Goal: Task Accomplishment & Management: Use online tool/utility

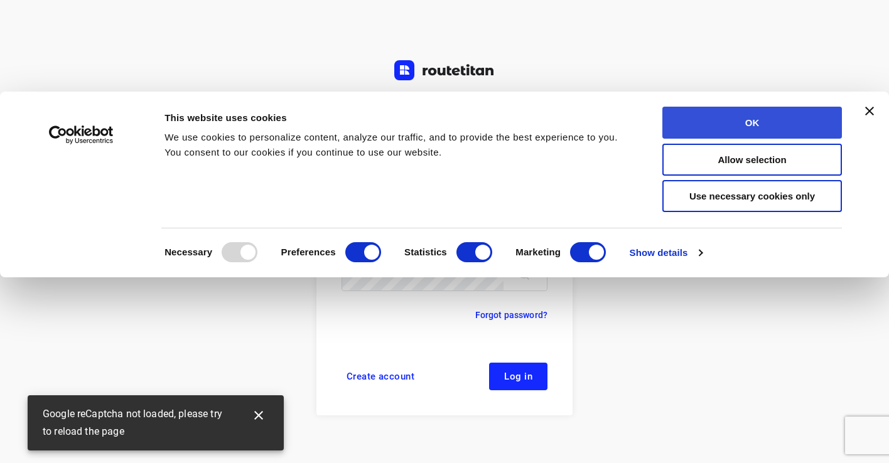
click at [794, 131] on button "OK" at bounding box center [752, 123] width 180 height 32
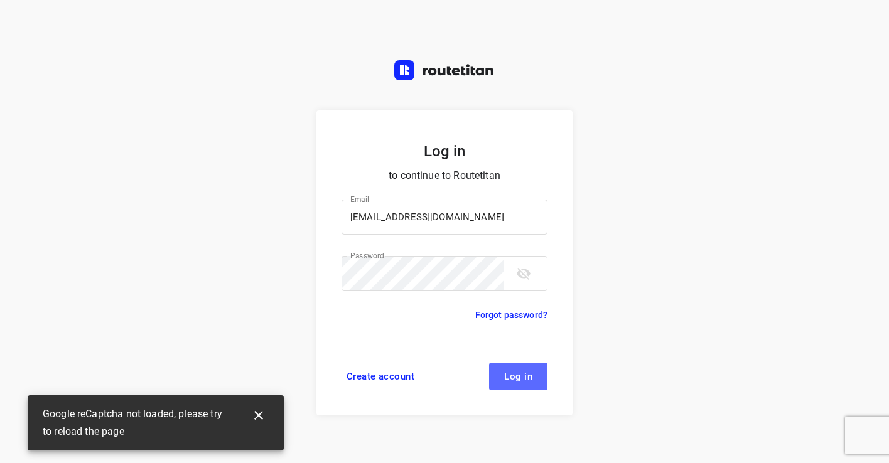
click at [514, 373] on span "Log in" at bounding box center [518, 377] width 28 height 10
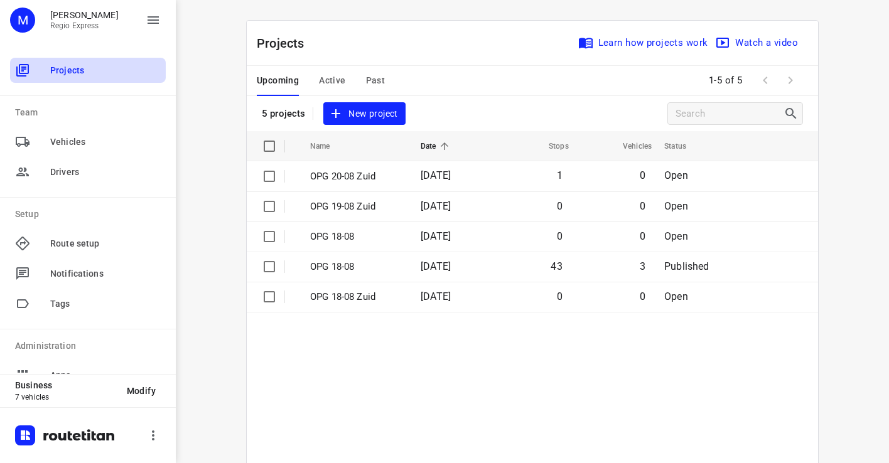
click at [95, 77] on div "Projects" at bounding box center [88, 70] width 156 height 25
click at [323, 87] on span "Active" at bounding box center [332, 81] width 26 height 16
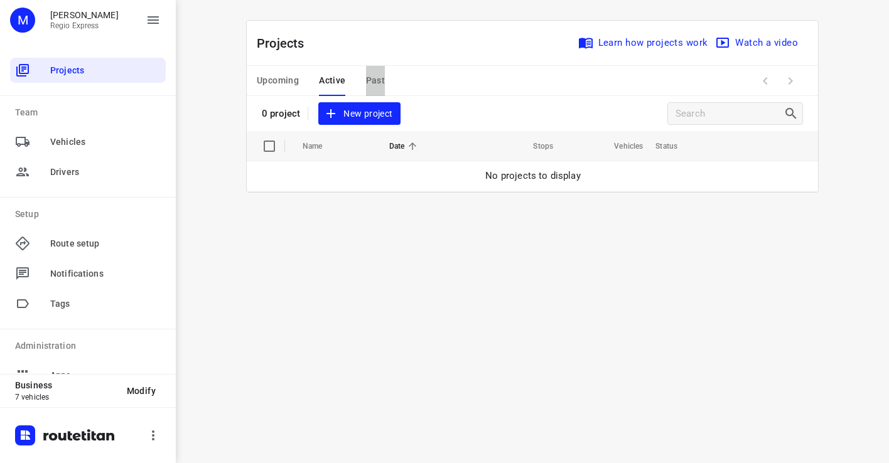
click at [369, 83] on span "Past" at bounding box center [375, 81] width 19 height 16
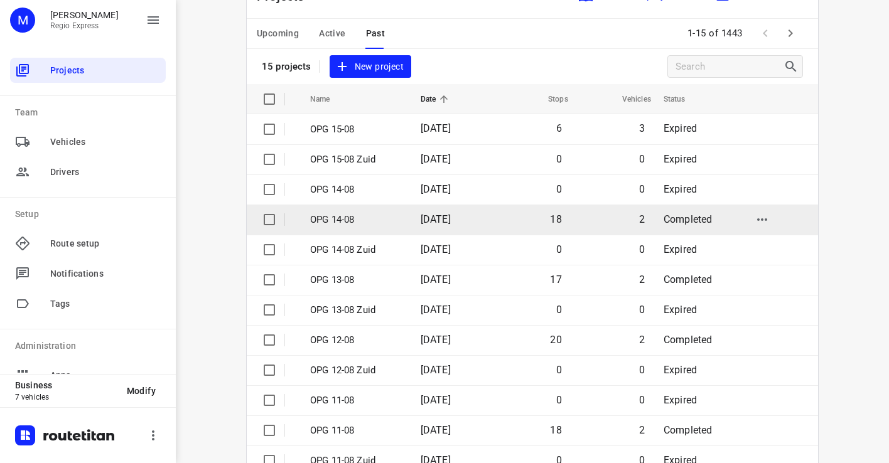
scroll to position [71, 0]
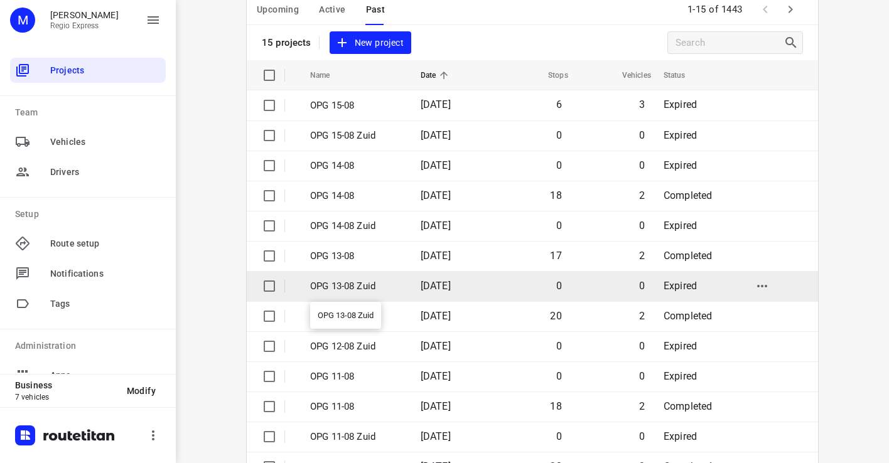
click at [327, 289] on p "OPG 13-08 Zuid" at bounding box center [356, 286] width 92 height 14
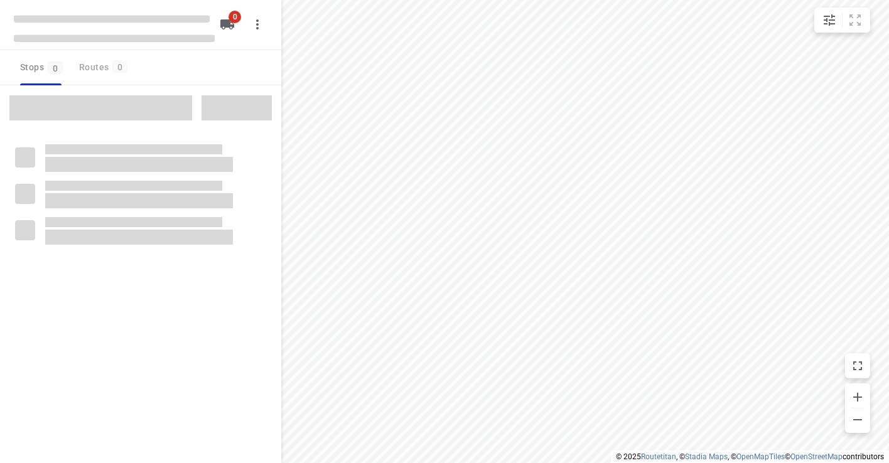
type input "distance"
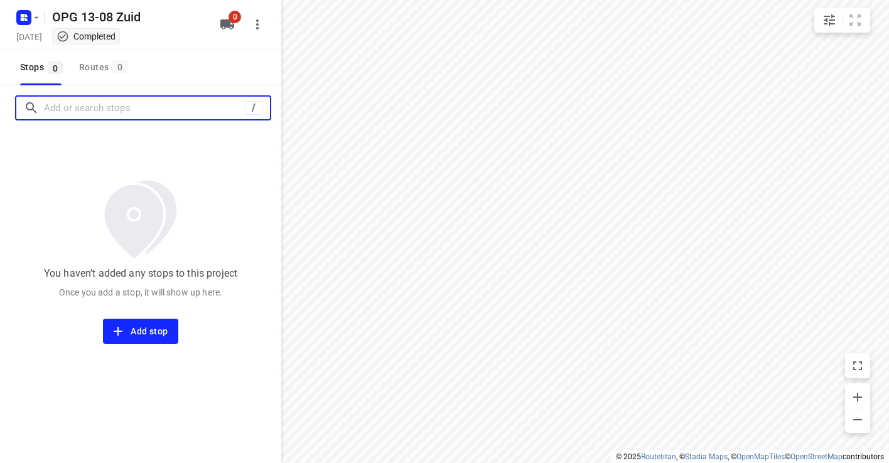
click at [92, 109] on input "Add or search stops" at bounding box center [144, 108] width 201 height 19
paste input "350027DE"
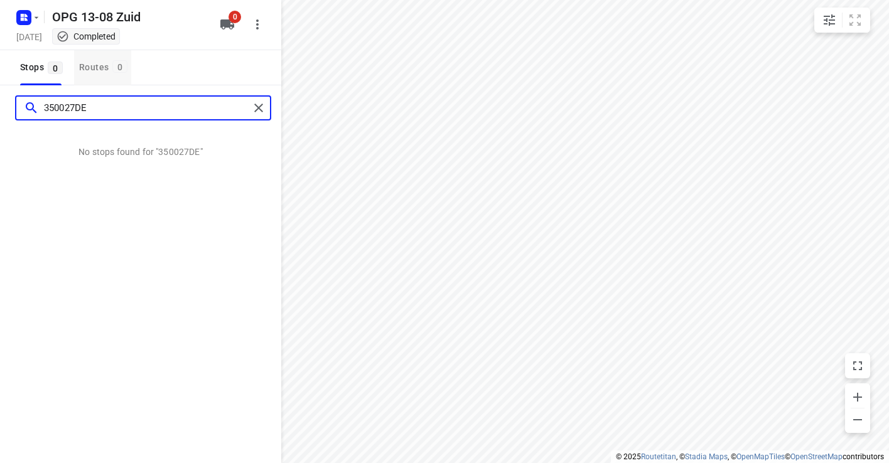
type input "350027DE"
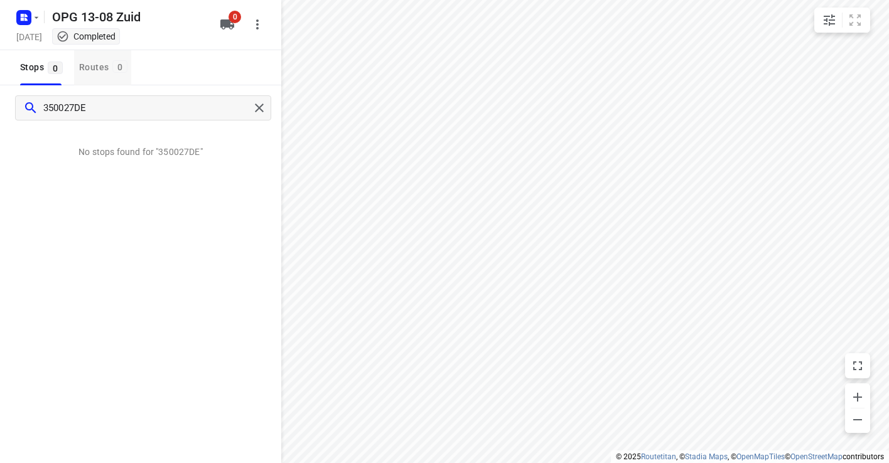
click at [88, 65] on div "Routes 0" at bounding box center [105, 68] width 52 height 16
click at [88, 66] on div "Routes 0" at bounding box center [105, 68] width 52 height 16
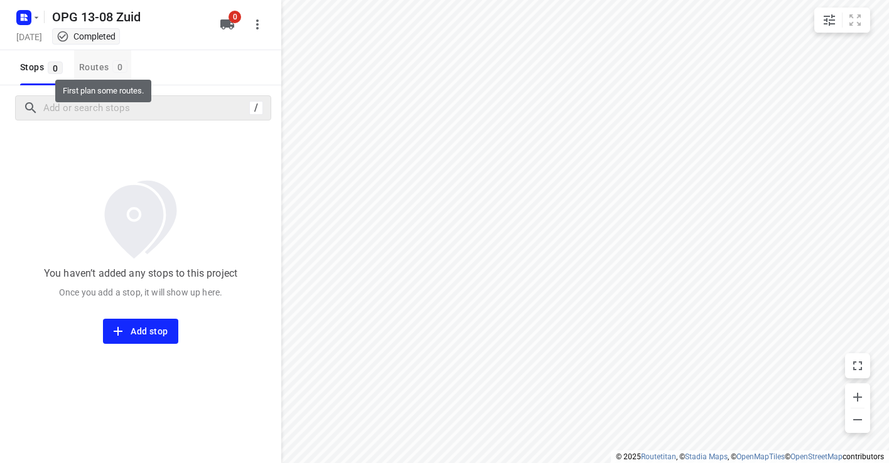
click at [78, 70] on button "Routes 0" at bounding box center [102, 67] width 57 height 35
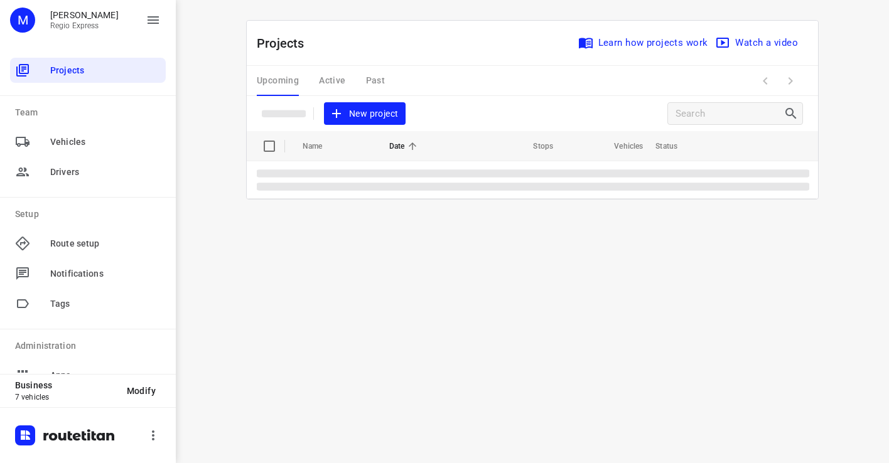
click at [366, 85] on div "Upcoming Active Past" at bounding box center [331, 81] width 148 height 30
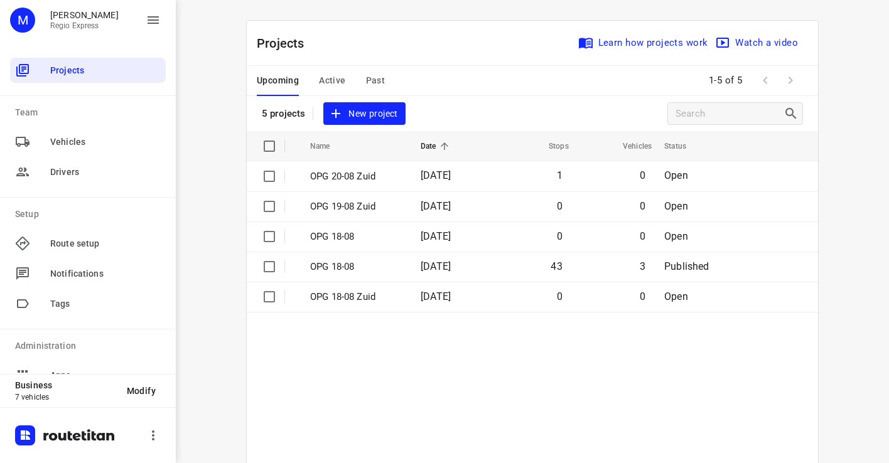
click at [378, 79] on span "Past" at bounding box center [375, 81] width 19 height 16
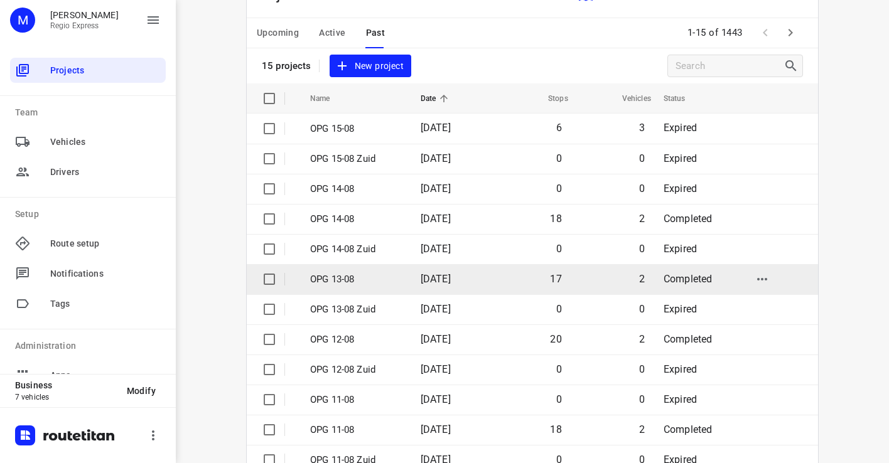
scroll to position [45, 0]
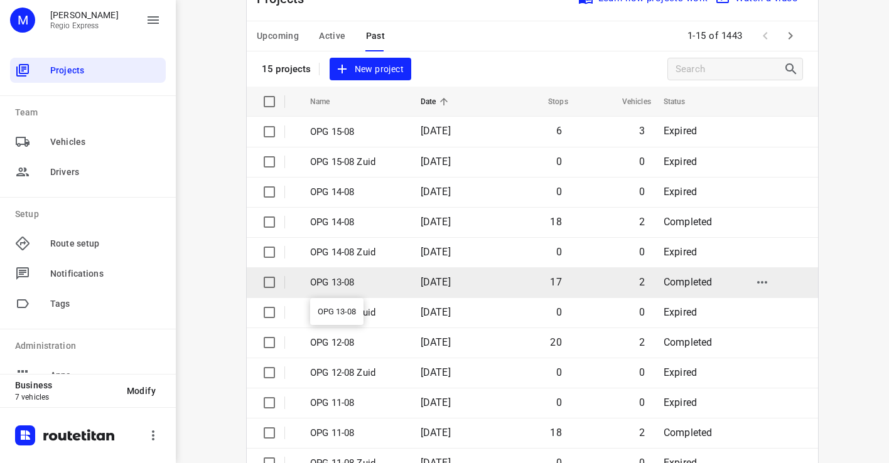
click at [363, 285] on p "OPG 13-08" at bounding box center [356, 283] width 92 height 14
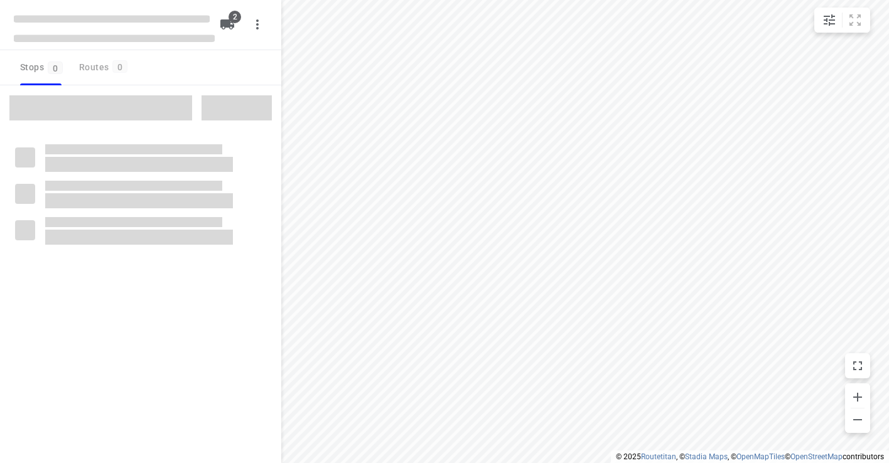
type input "distance"
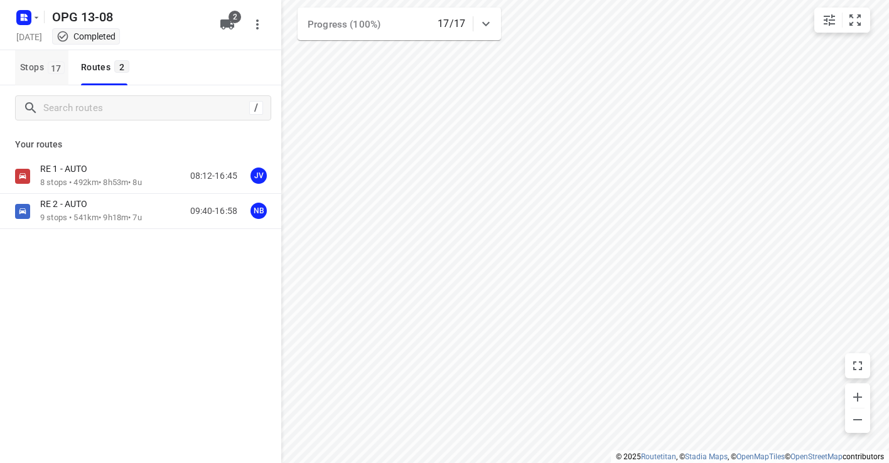
click at [30, 60] on span "Stops 17" at bounding box center [44, 68] width 48 height 16
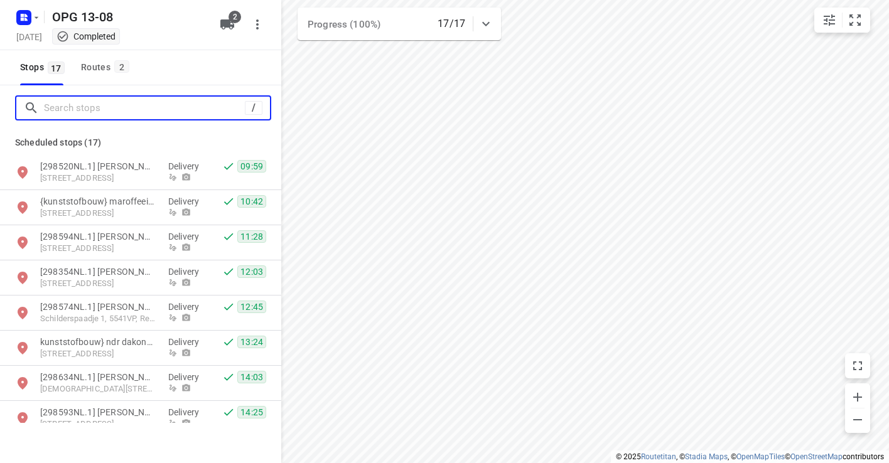
click at [68, 108] on input "Search stops" at bounding box center [144, 108] width 201 height 19
paste input "350027DE"
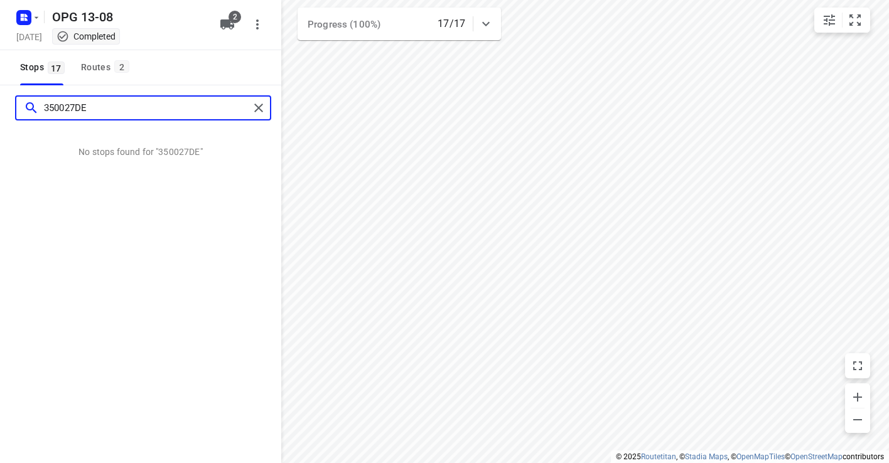
type input "350027DE"
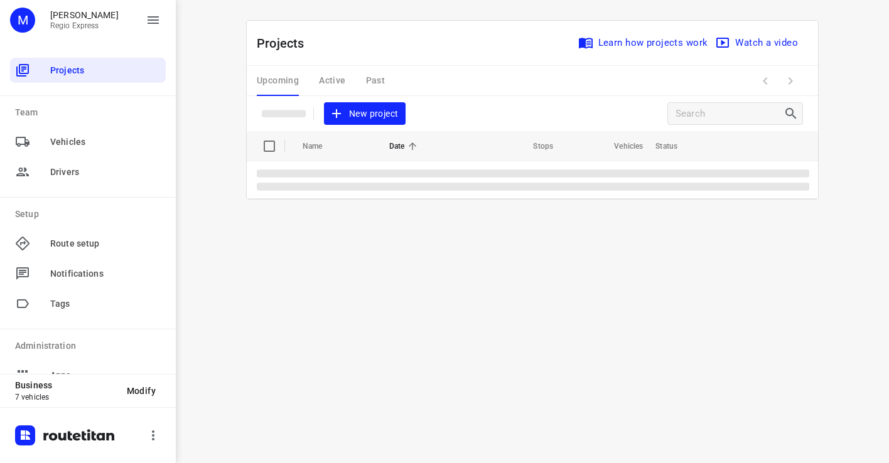
click at [374, 88] on div "Upcoming Active Past" at bounding box center [331, 81] width 148 height 30
click at [374, 78] on div "Upcoming Active Past" at bounding box center [331, 81] width 148 height 30
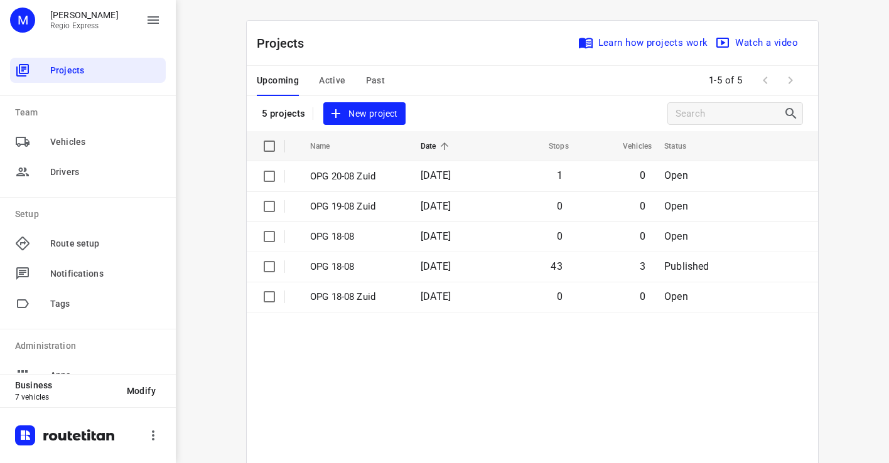
click at [373, 84] on span "Past" at bounding box center [375, 81] width 19 height 16
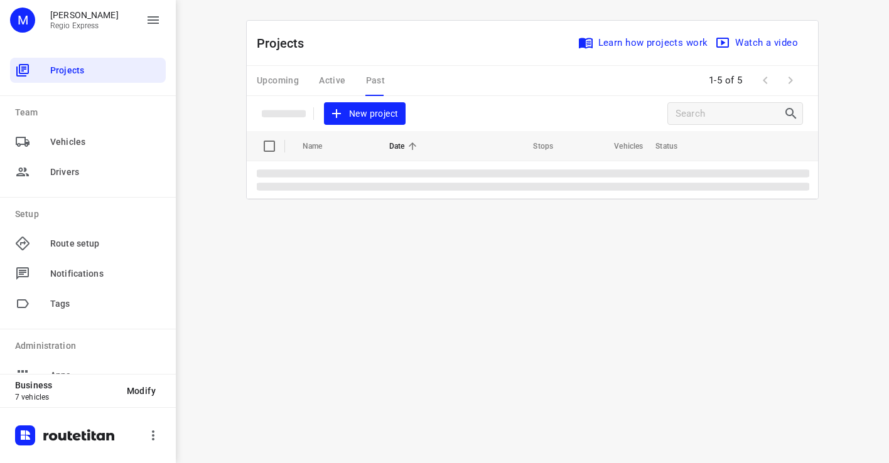
click at [374, 82] on div "Upcoming Active Past" at bounding box center [331, 81] width 148 height 30
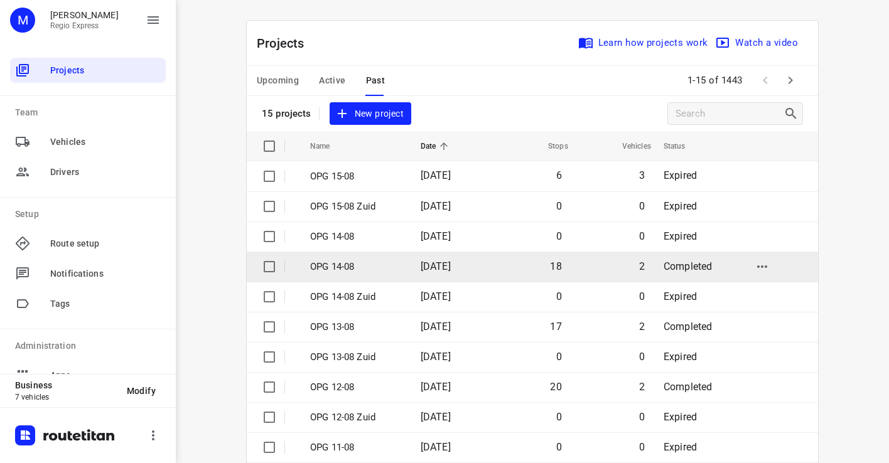
click at [336, 274] on td "OPG 14-08" at bounding box center [354, 267] width 113 height 30
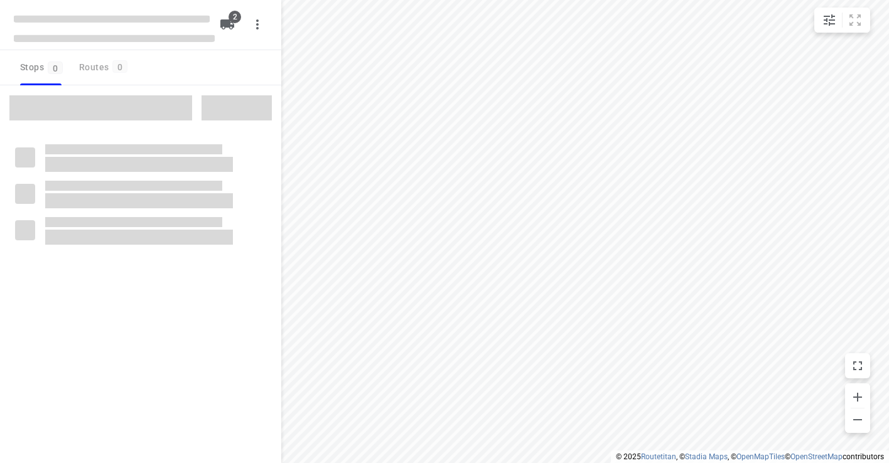
type input "distance"
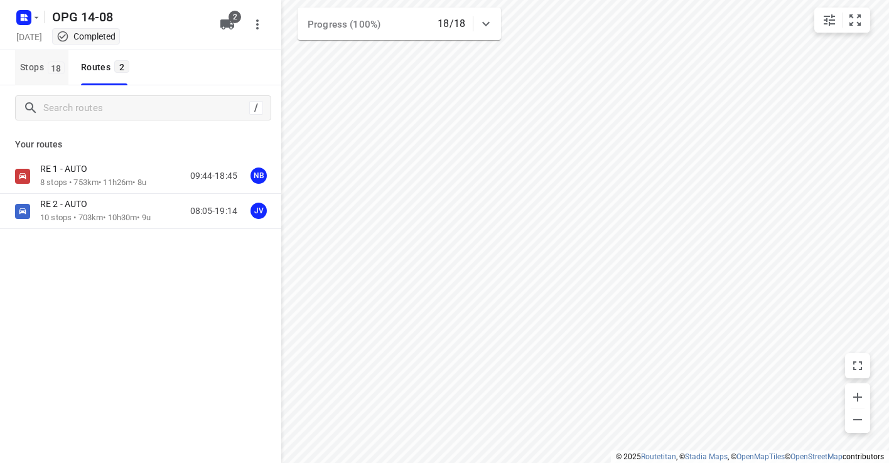
click at [47, 70] on span "Stops 18" at bounding box center [44, 68] width 48 height 16
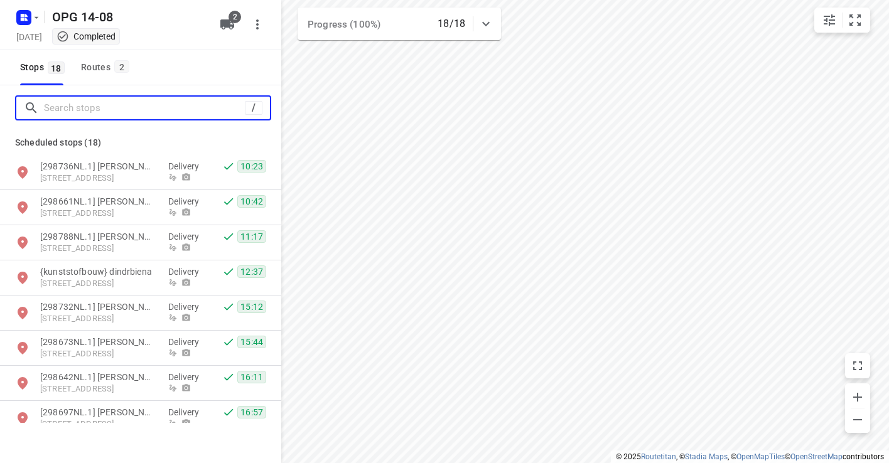
click at [67, 112] on input "Search stops" at bounding box center [144, 108] width 201 height 19
paste input "350027DE"
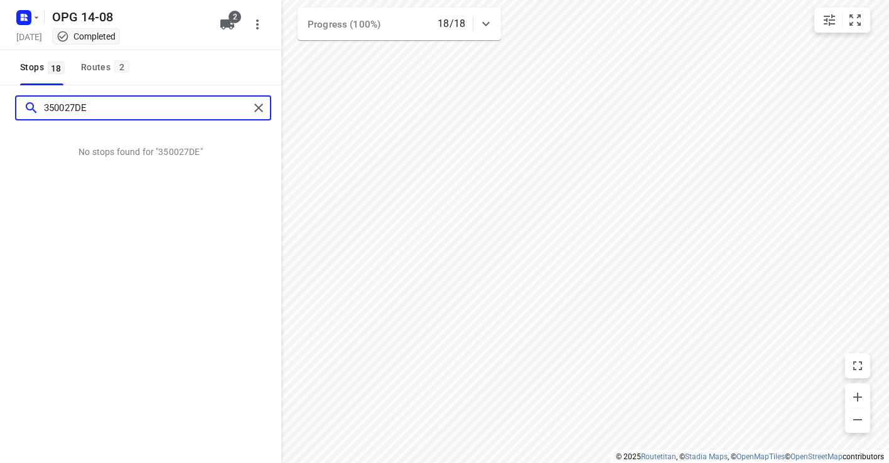
type input "350027DE"
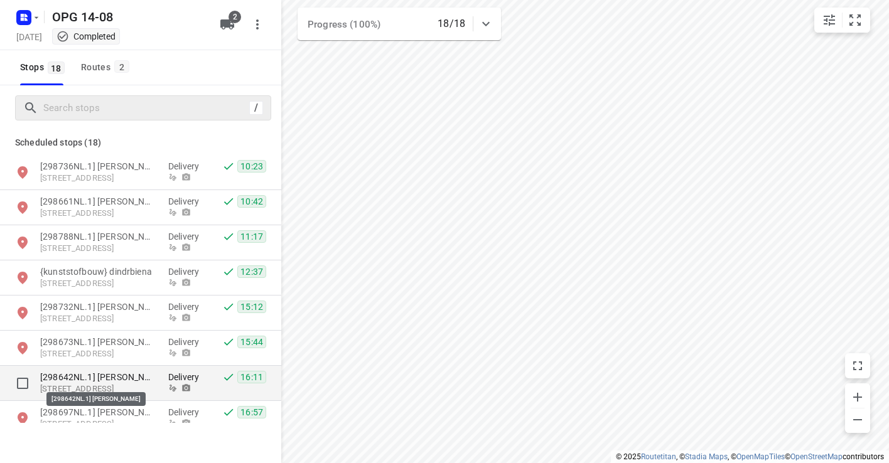
scroll to position [376, 0]
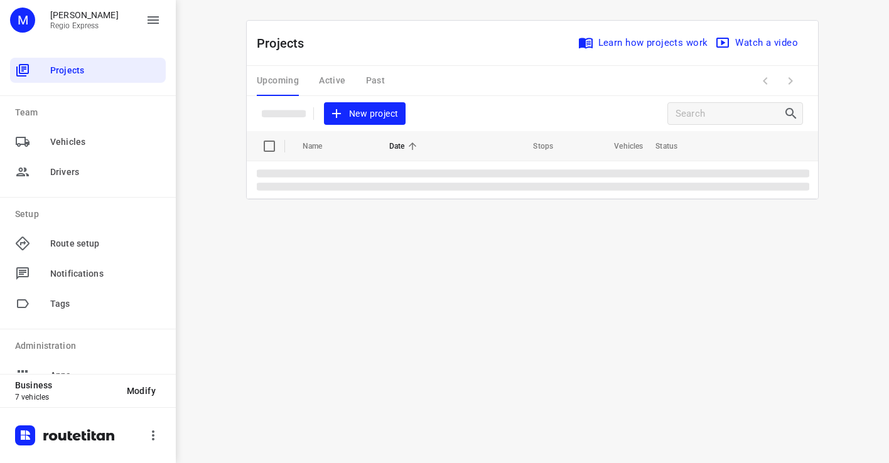
click at [279, 89] on div "Upcoming Active Past" at bounding box center [331, 81] width 148 height 30
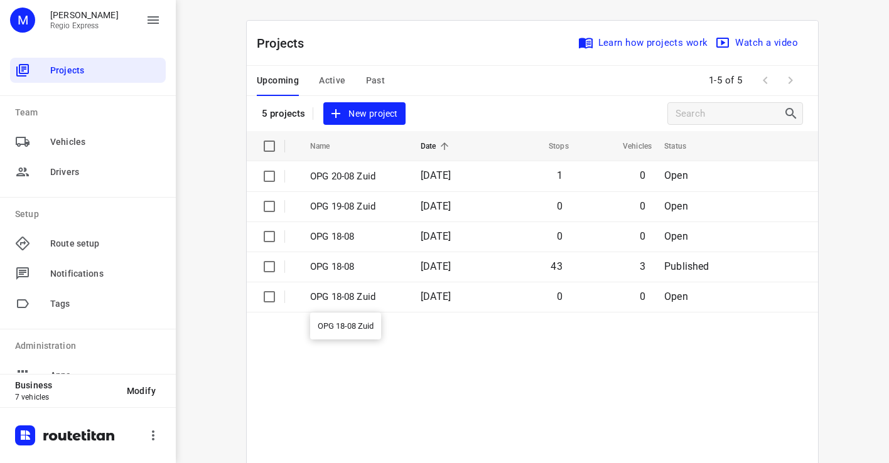
click at [317, 300] on p "OPG 18-08 Zuid" at bounding box center [356, 297] width 92 height 14
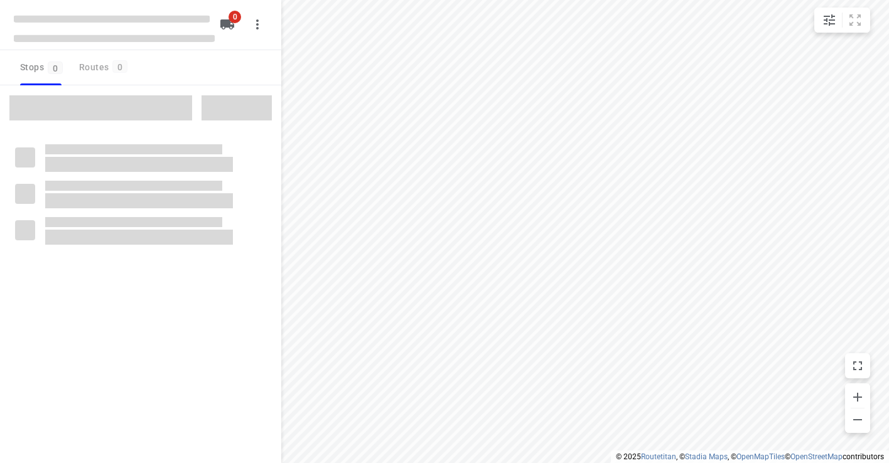
type input "distance"
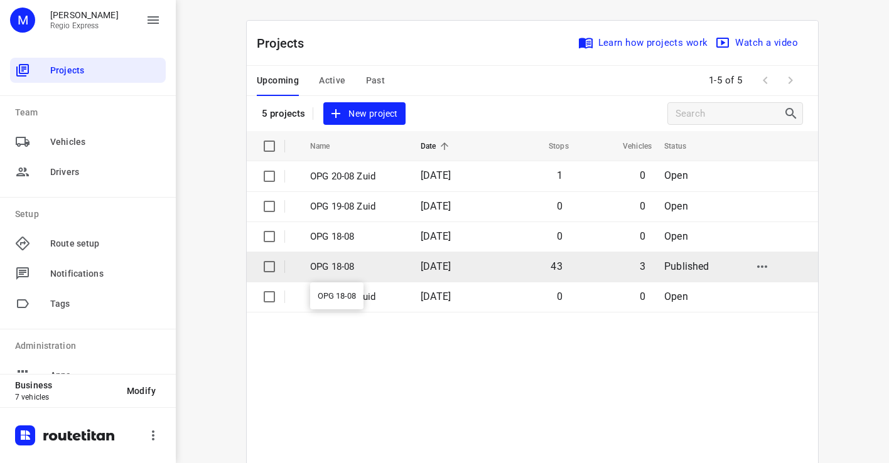
click at [387, 270] on p "OPG 18-08" at bounding box center [356, 267] width 92 height 14
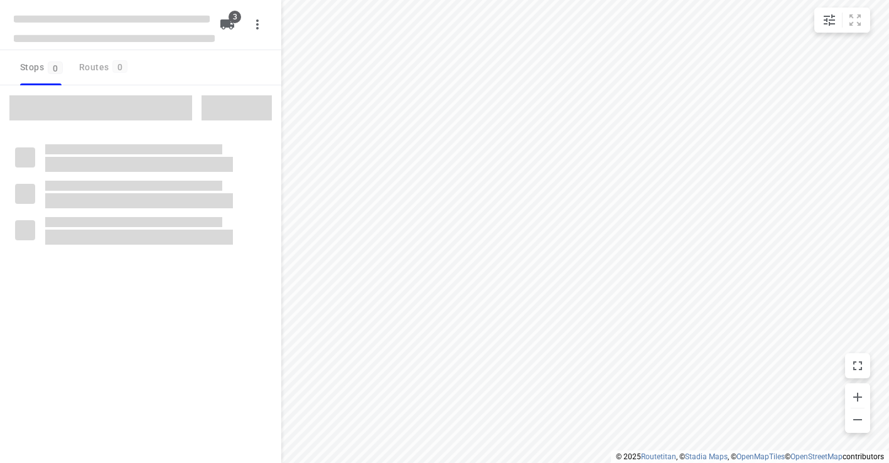
type input "distance"
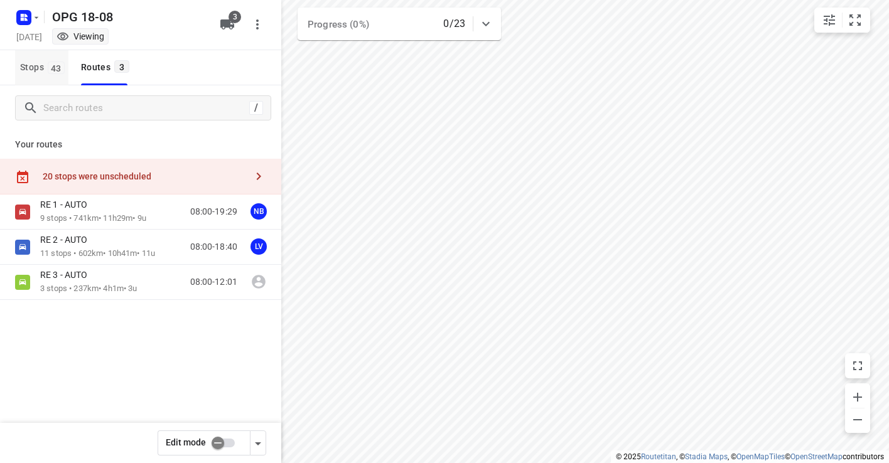
click at [43, 70] on span "Stops 43" at bounding box center [44, 68] width 48 height 16
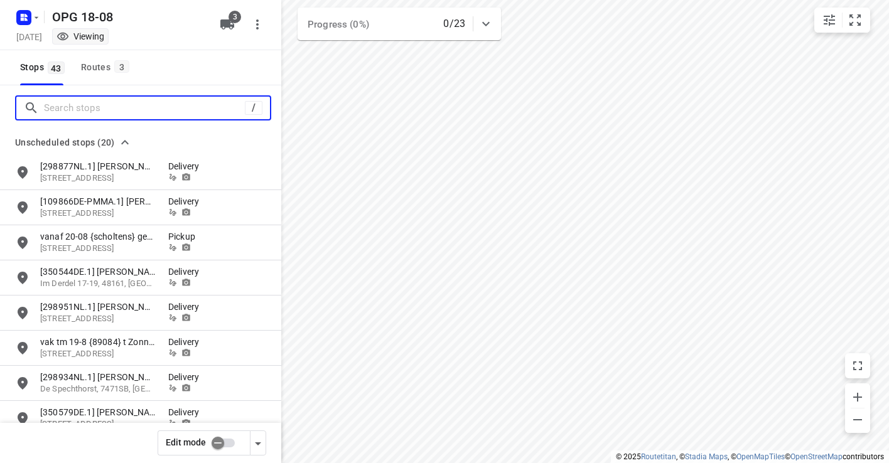
click at [68, 111] on input "Search stops" at bounding box center [144, 108] width 201 height 19
paste input "350027DE"
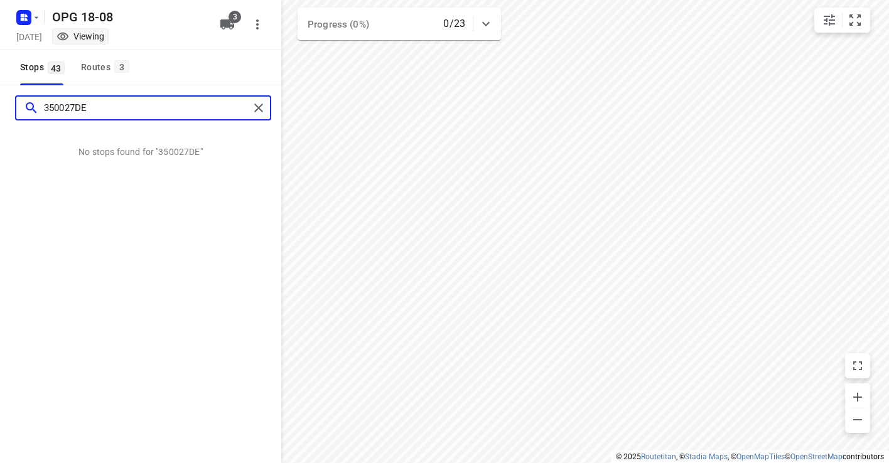
type input "350027DE"
